Goal: Information Seeking & Learning: Find specific fact

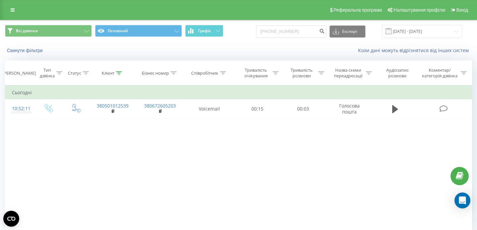
type input "[PHONE_NUMBER]"
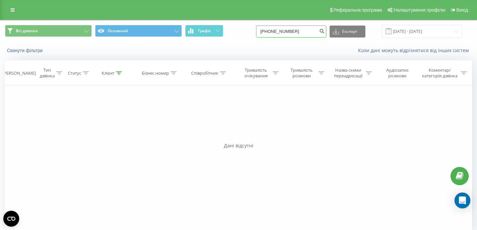
click at [281, 30] on input "[PHONE_NUMBER]" at bounding box center [291, 32] width 70 height 12
type input "351913856948"
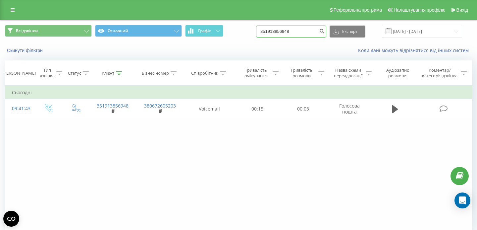
click at [292, 30] on input "351913856948" at bounding box center [291, 32] width 70 height 12
paste input "+38 (099) 001-60-25"
type input "+38 (099) 001-60-25"
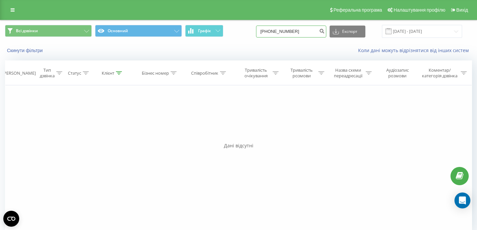
click at [309, 33] on input "+38(099)001-60-25" at bounding box center [291, 32] width 70 height 12
type input "0990016025"
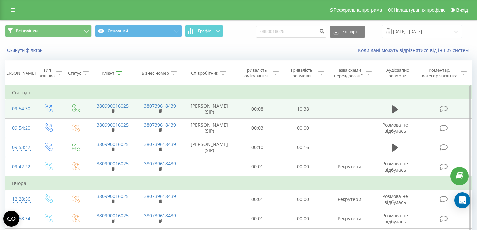
drag, startPoint x: 199, startPoint y: 102, endPoint x: 233, endPoint y: 113, distance: 36.2
click at [234, 113] on td "[PERSON_NAME] (SIP)" at bounding box center [209, 108] width 51 height 19
copy td "Рекрутер Вероніка (SIP)"
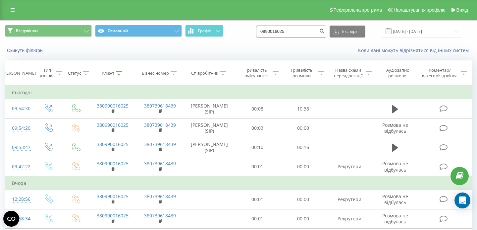
click at [292, 28] on input "0990016025" at bounding box center [291, 32] width 70 height 12
paste input "+38 (093) 571-39-92"
type input "0935713992"
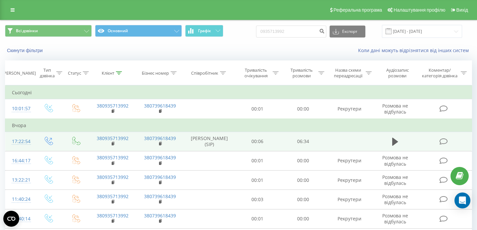
drag, startPoint x: 197, startPoint y: 136, endPoint x: 231, endPoint y: 145, distance: 35.3
click at [232, 146] on td "Рекрутер Вероніка (SIP)" at bounding box center [209, 141] width 51 height 19
copy td "Рекрутер Вероніка (SIP)"
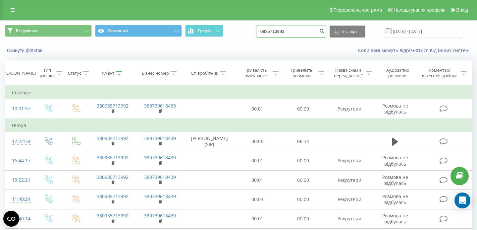
click at [293, 30] on input "0935713992" at bounding box center [291, 32] width 70 height 12
paste input "+38 (068) 877-64-4"
type input "0688776442"
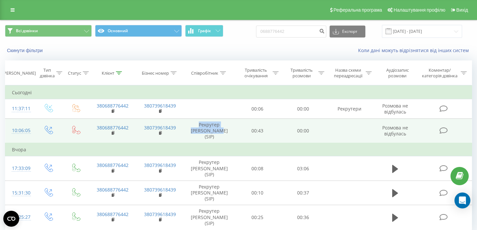
drag, startPoint x: 189, startPoint y: 124, endPoint x: 225, endPoint y: 131, distance: 37.1
click at [225, 132] on td "Рекрутер [PERSON_NAME] (SIP)" at bounding box center [209, 130] width 51 height 25
copy td "Рекрутер [PERSON_NAME] (SIP)"
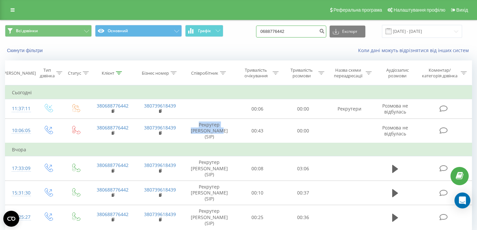
click at [289, 29] on input "0688776442" at bounding box center [291, 32] width 70 height 12
paste input "+38 (098) 502-93-77"
type input "0985029377"
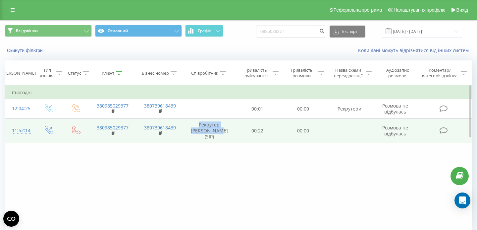
drag, startPoint x: 191, startPoint y: 124, endPoint x: 222, endPoint y: 132, distance: 31.8
click at [222, 132] on td "Рекрутер [PERSON_NAME] (SIP)" at bounding box center [209, 130] width 51 height 25
copy td "Рекрутер [PERSON_NAME] (SIP)"
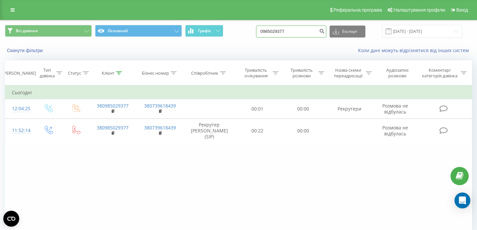
click at [292, 30] on input "0985029377" at bounding box center [291, 32] width 70 height 12
paste input "[PHONE_NUMBER]"
type input "0661653600"
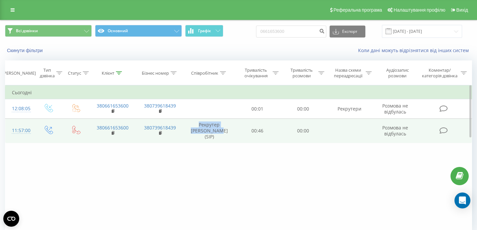
drag, startPoint x: 189, startPoint y: 124, endPoint x: 225, endPoint y: 132, distance: 36.0
click at [225, 132] on td "Рекрутер [PERSON_NAME] (SIP)" at bounding box center [209, 130] width 51 height 25
copy td "Рекрутер [PERSON_NAME] (SIP)"
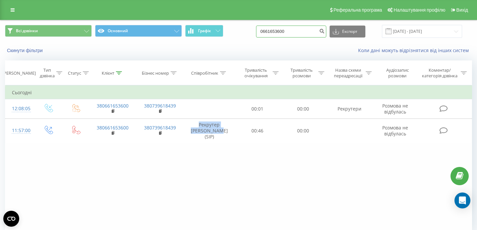
click at [291, 33] on input "0661653600" at bounding box center [291, 32] width 70 height 12
